Goal: Information Seeking & Learning: Learn about a topic

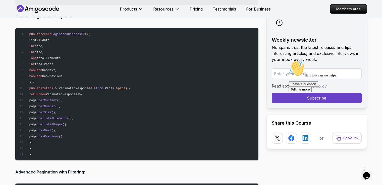
scroll to position [3314, 0]
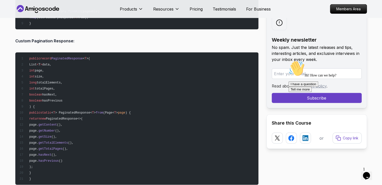
click at [87, 111] on span "> PaginatedResponse<" at bounding box center [73, 113] width 37 height 4
click at [108, 133] on pre "public record PaginatedResponse < T >( List < T > data, int page, int size, lon…" at bounding box center [136, 119] width 243 height 133
drag, startPoint x: 40, startPoint y: 112, endPoint x: 88, endPoint y: 119, distance: 48.6
click at [80, 115] on code "public record PaginatedResponse < T >( List < T > data, int page, int size, lon…" at bounding box center [75, 119] width 112 height 124
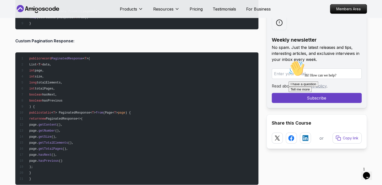
click at [106, 137] on pre "public record PaginatedResponse < T >( List < T > data, int page, int size, lon…" at bounding box center [136, 119] width 243 height 133
drag, startPoint x: 70, startPoint y: 115, endPoint x: 107, endPoint y: 148, distance: 49.5
click at [107, 148] on pre "public record PaginatedResponse < T >( List < T > data, int page, int size, lon…" at bounding box center [136, 119] width 243 height 133
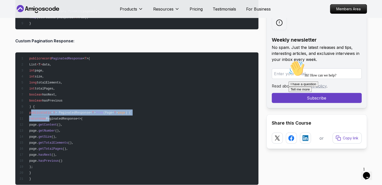
drag, startPoint x: 31, startPoint y: 110, endPoint x: 63, endPoint y: 115, distance: 32.6
click at [63, 115] on code "public record PaginatedResponse < T >( List < T > data, int page, int size, lon…" at bounding box center [75, 119] width 112 height 124
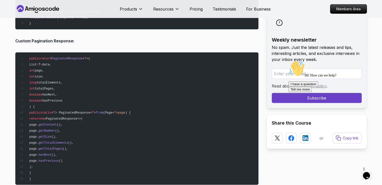
click at [74, 141] on span "()," at bounding box center [71, 143] width 6 height 4
click at [109, 137] on pre "public record PaginatedResponse < T >( List < T > data, int page, int size, lon…" at bounding box center [136, 119] width 243 height 133
drag, startPoint x: 25, startPoint y: 56, endPoint x: 18, endPoint y: 55, distance: 7.6
click at [18, 55] on pre "public record PaginatedResponse < T >( List < T > data, int page, int size, lon…" at bounding box center [136, 119] width 243 height 133
click at [49, 57] on span "record" at bounding box center [45, 59] width 11 height 4
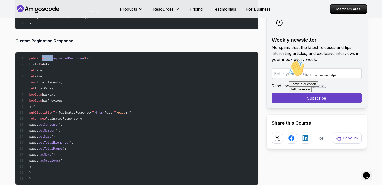
click at [49, 57] on span "record" at bounding box center [45, 59] width 11 height 4
click at [66, 57] on span "PaginatedResponse" at bounding box center [67, 59] width 31 height 4
click at [85, 57] on span "public record PaginatedResponse < T >(" at bounding box center [54, 59] width 71 height 4
drag, startPoint x: 60, startPoint y: 110, endPoint x: 65, endPoint y: 110, distance: 5.3
click at [65, 111] on span "public static < T > PaginatedResponse< T > from (Page< T > page ) {" at bounding box center [75, 113] width 112 height 4
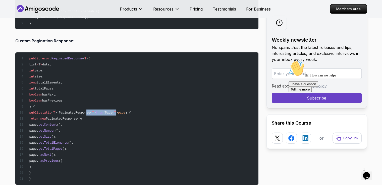
drag, startPoint x: 121, startPoint y: 110, endPoint x: 92, endPoint y: 112, distance: 28.4
click at [92, 112] on span "public static < T > PaginatedResponse< T > from (Page< T > page ) {" at bounding box center [75, 113] width 112 height 4
click at [108, 118] on pre "public record PaginatedResponse < T >( List < T > data, int page, int size, lon…" at bounding box center [136, 119] width 243 height 133
drag, startPoint x: 48, startPoint y: 123, endPoint x: 114, endPoint y: 160, distance: 75.4
click at [114, 160] on pre "public record PaginatedResponse < T >( List < T > data, int page, int size, lon…" at bounding box center [136, 119] width 243 height 133
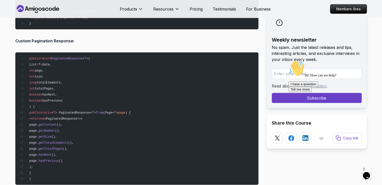
click at [78, 153] on pre "public record PaginatedResponse < T >( List < T > data, int page, int size, lon…" at bounding box center [136, 119] width 243 height 133
drag, startPoint x: 53, startPoint y: 144, endPoint x: 73, endPoint y: 141, distance: 20.0
click at [73, 141] on pre "public record PaginatedResponse < T >( List < T > data, int page, int size, lon…" at bounding box center [136, 119] width 243 height 133
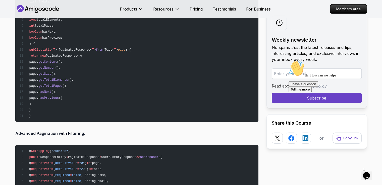
scroll to position [3369, 0]
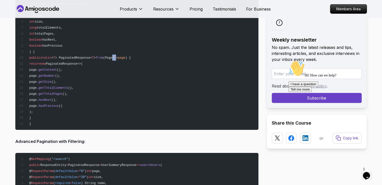
click at [120, 56] on span "public static < T > PaginatedResponse< T > from (Page< T > page ) {" at bounding box center [75, 58] width 112 height 4
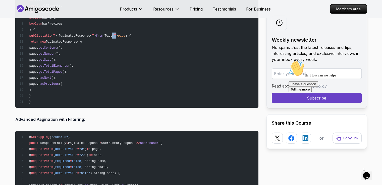
scroll to position [3383, 0]
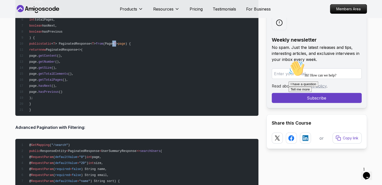
click at [83, 48] on span "PaginatedResponse<>(" at bounding box center [64, 50] width 37 height 4
drag, startPoint x: 90, startPoint y: 48, endPoint x: 92, endPoint y: 48, distance: 2.5
click at [83, 48] on span "PaginatedResponse<>(" at bounding box center [64, 50] width 37 height 4
click at [92, 42] on span "> PaginatedResponse<" at bounding box center [73, 44] width 37 height 4
drag, startPoint x: 95, startPoint y: 42, endPoint x: 99, endPoint y: 41, distance: 4.0
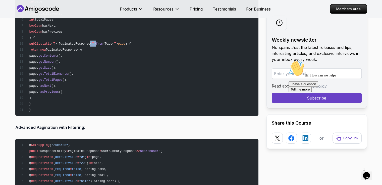
click at [99, 42] on span "public static < T > PaginatedResponse< T > from (Page< T > page ) {" at bounding box center [75, 44] width 112 height 4
drag, startPoint x: 61, startPoint y: 41, endPoint x: 63, endPoint y: 41, distance: 2.8
click at [63, 42] on span "public static < T > PaginatedResponse< T > from (Page< T > page ) {" at bounding box center [75, 44] width 112 height 4
click at [53, 42] on span "<" at bounding box center [53, 44] width 2 height 4
drag, startPoint x: 59, startPoint y: 42, endPoint x: 64, endPoint y: 40, distance: 4.9
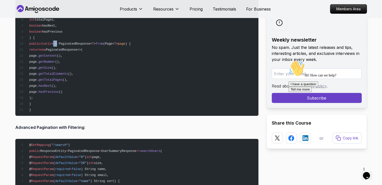
click at [64, 42] on span "public static < T > PaginatedResponse< T > from (Page< T > page ) {" at bounding box center [75, 44] width 112 height 4
click at [64, 42] on span "> PaginatedResponse<" at bounding box center [73, 44] width 37 height 4
drag, startPoint x: 59, startPoint y: 41, endPoint x: 64, endPoint y: 41, distance: 4.8
click at [64, 42] on span "public static < T > PaginatedResponse< T > from (Page< T > page ) {" at bounding box center [75, 44] width 112 height 4
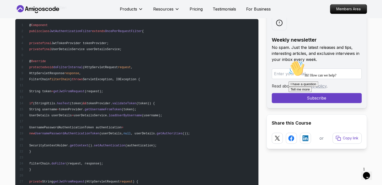
scroll to position [4394, 0]
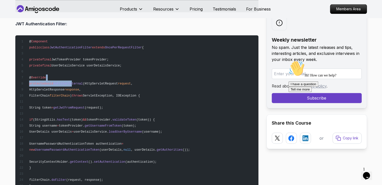
drag, startPoint x: 70, startPoint y: 78, endPoint x: 74, endPoint y: 80, distance: 4.8
click at [74, 80] on pre "@ Component public class JwtAuthenticationFilter extends OncePerRequestFilter {…" at bounding box center [136, 140] width 243 height 211
click at [83, 82] on span "doFilterInternal" at bounding box center [68, 84] width 30 height 4
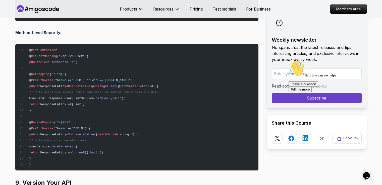
scroll to position [4604, 0]
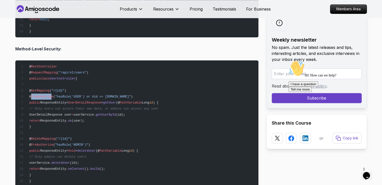
drag, startPoint x: 38, startPoint y: 94, endPoint x: 57, endPoint y: 93, distance: 18.4
click at [53, 95] on span "PreAuthorize" at bounding box center [42, 97] width 22 height 4
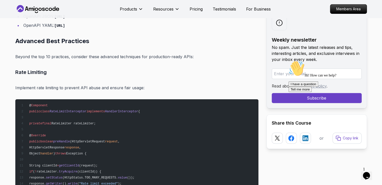
scroll to position [5958, 0]
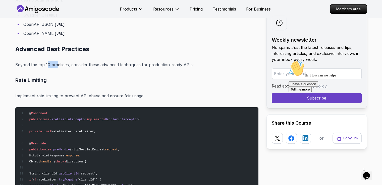
drag, startPoint x: 46, startPoint y: 63, endPoint x: 57, endPoint y: 61, distance: 11.2
click at [57, 61] on p "Beyond the top 10 practices, consider these advanced techniques for production-…" at bounding box center [136, 64] width 243 height 7
click at [63, 118] on span "RateLimitInterceptor" at bounding box center [68, 120] width 37 height 4
click at [110, 114] on pre "@ Component public class RateLimitInterceptor implements HandlerInterceptor { p…" at bounding box center [136, 171] width 243 height 127
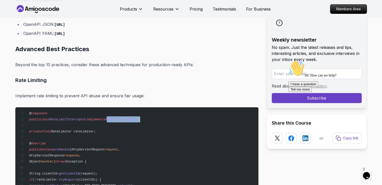
click at [110, 114] on pre "@ Component public class RateLimitInterceptor implements HandlerInterceptor { p…" at bounding box center [136, 171] width 243 height 127
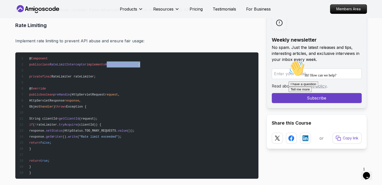
scroll to position [6021, 0]
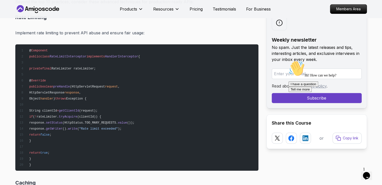
click at [112, 85] on span "request" at bounding box center [111, 87] width 13 height 4
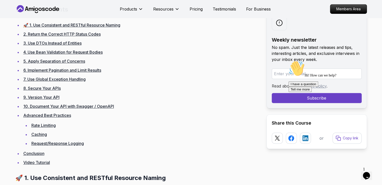
scroll to position [343, 0]
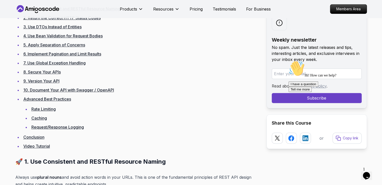
click at [76, 126] on link "Request/Response Logging" at bounding box center [57, 127] width 53 height 5
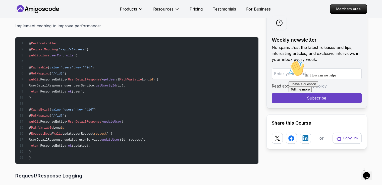
scroll to position [6363, 0]
